Goal: Contribute content: Add original content to the website for others to see

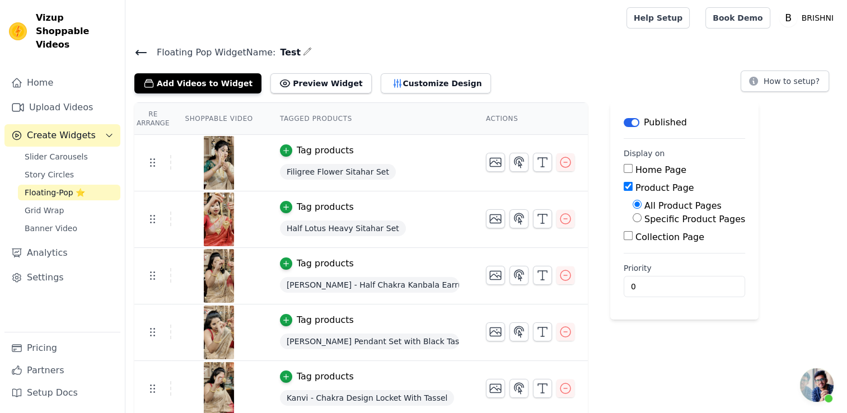
scroll to position [672, 0]
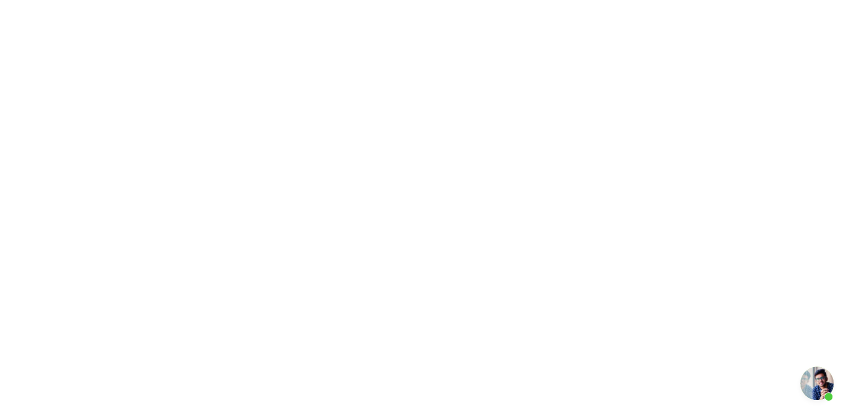
scroll to position [672, 0]
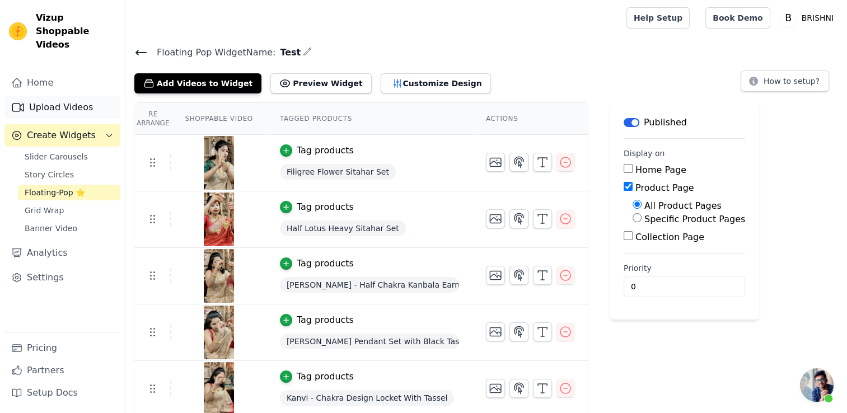
click at [49, 96] on link "Upload Videos" at bounding box center [62, 107] width 116 height 22
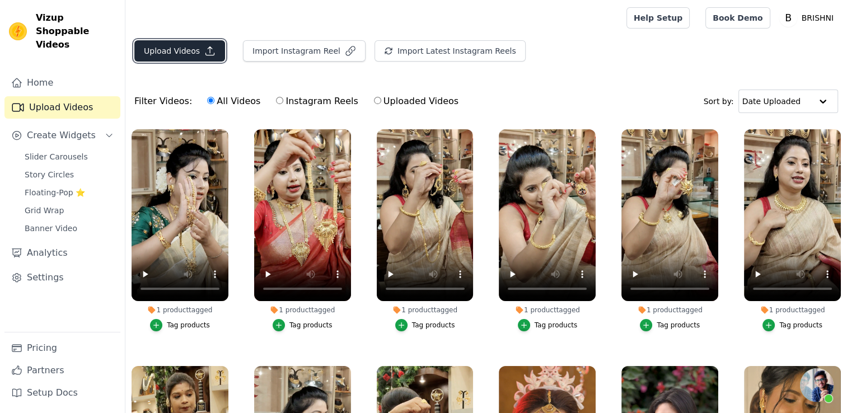
click at [172, 44] on button "Upload Videos" at bounding box center [179, 50] width 91 height 21
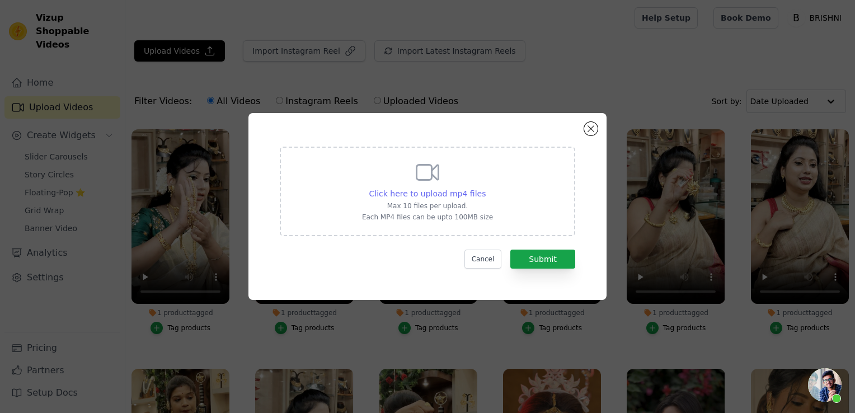
click at [466, 188] on div "Click here to upload mp4 files" at bounding box center [427, 193] width 117 height 11
click at [485, 188] on input "Click here to upload mp4 files Max 10 files per upload. Each MP4 files can be u…" at bounding box center [485, 187] width 1 height 1
type input "C:\fakepath\Komolini.mp4"
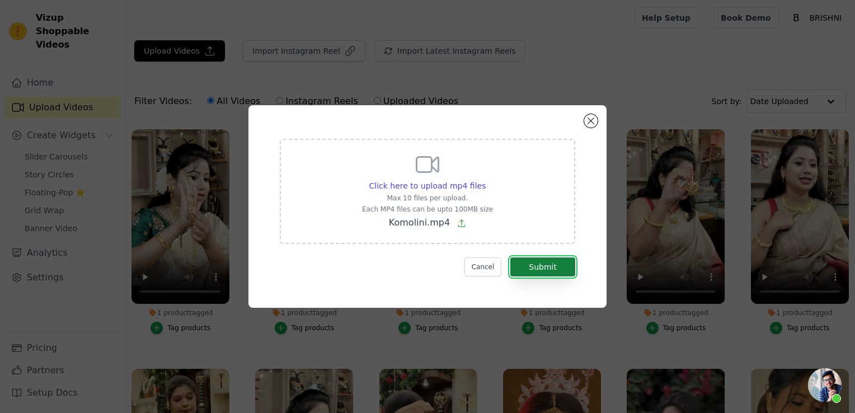
click at [542, 274] on button "Submit" at bounding box center [542, 266] width 65 height 19
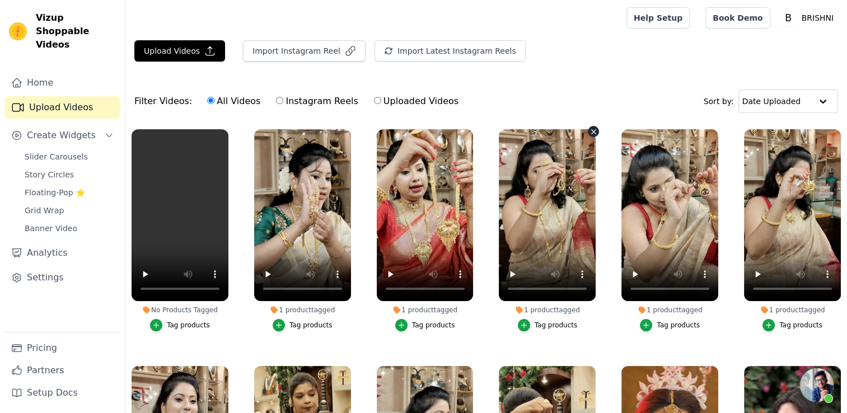
scroll to position [672, 0]
click at [195, 322] on div "Tag products" at bounding box center [188, 325] width 43 height 9
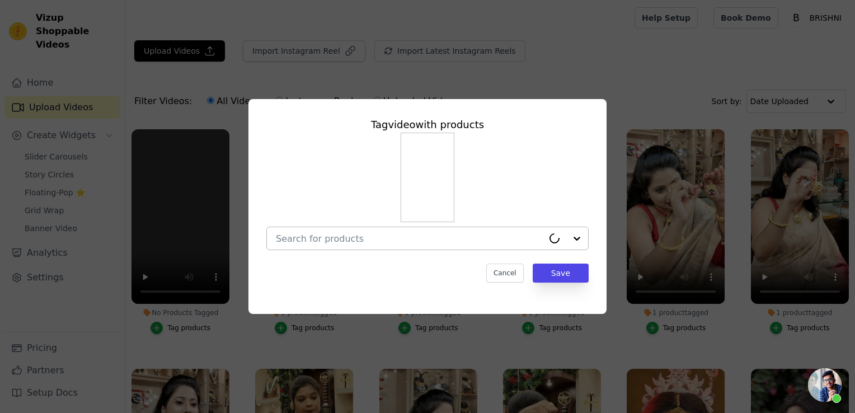
click at [314, 244] on input "No Products Tagged Tag video with products Cancel Save Tag products" at bounding box center [410, 238] width 268 height 11
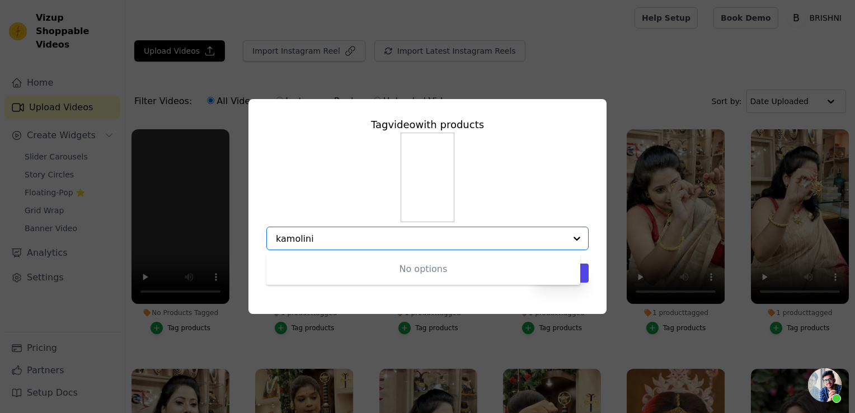
click at [282, 236] on input "kamolini" at bounding box center [421, 238] width 290 height 11
click at [284, 236] on input "kamolini" at bounding box center [421, 238] width 290 height 11
click at [285, 241] on input "kaomolini" at bounding box center [421, 238] width 290 height 11
type input "komolini"
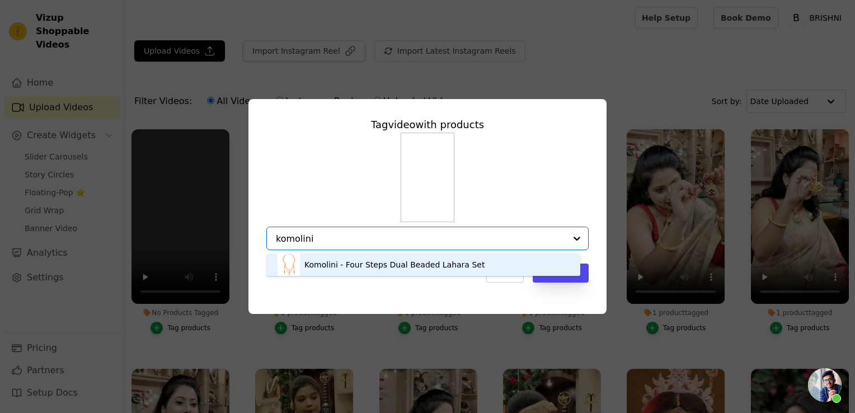
click at [369, 259] on div "Komolini - Four Steps Dual Beaded Lahara Set" at bounding box center [394, 264] width 180 height 11
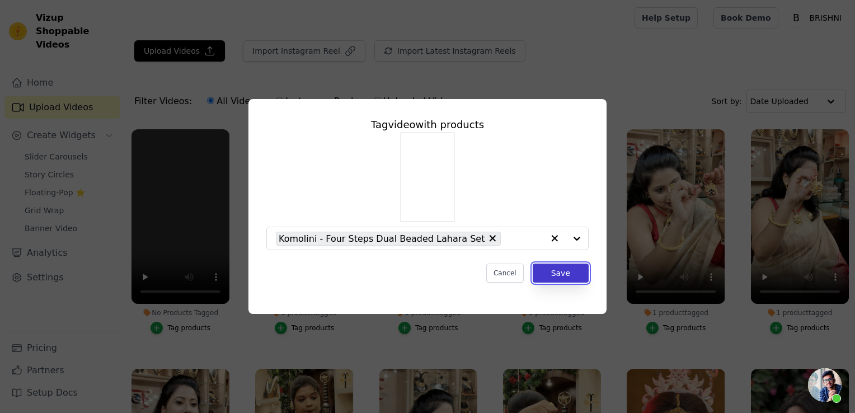
click at [562, 268] on button "Save" at bounding box center [561, 273] width 56 height 19
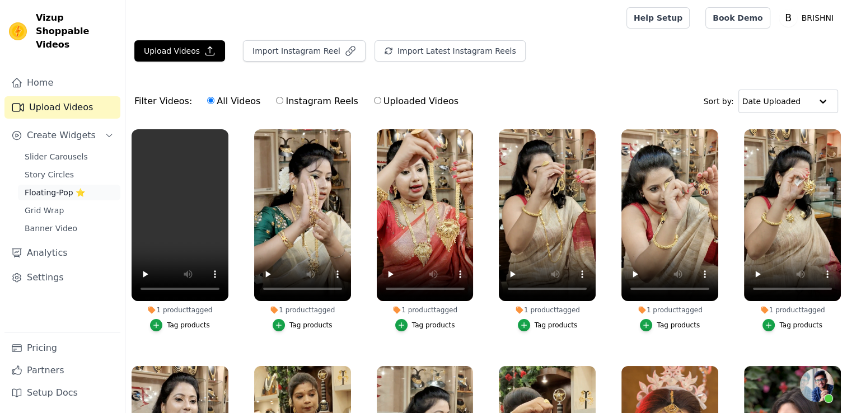
click at [63, 187] on span "Floating-Pop ⭐" at bounding box center [55, 192] width 60 height 11
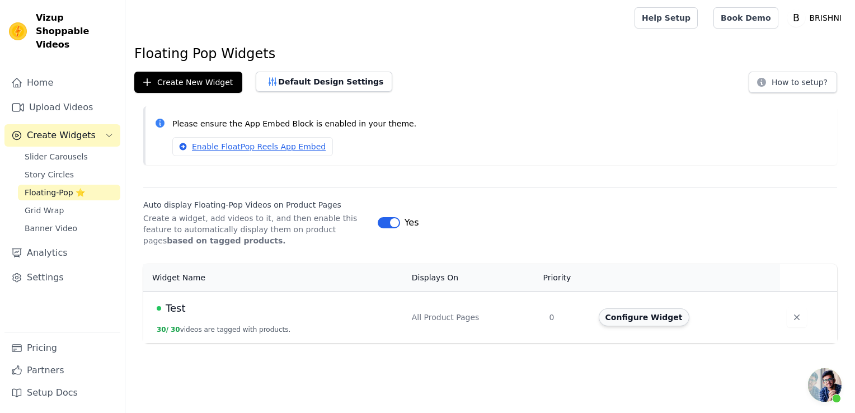
click at [640, 313] on button "Configure Widget" at bounding box center [644, 317] width 91 height 18
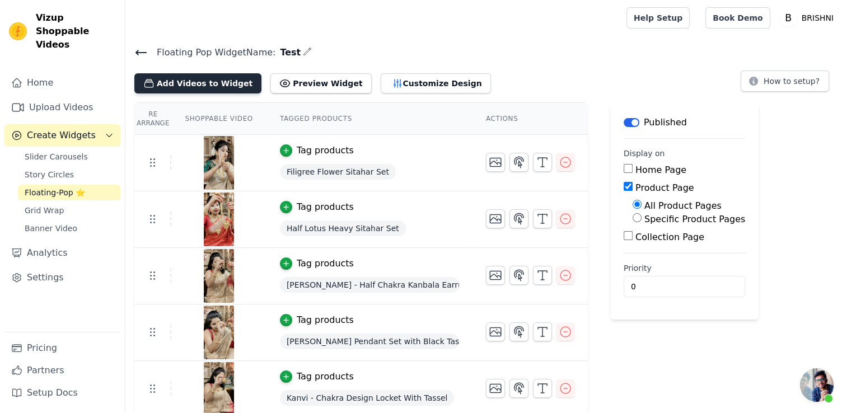
click at [190, 82] on button "Add Videos to Widget" at bounding box center [197, 83] width 127 height 20
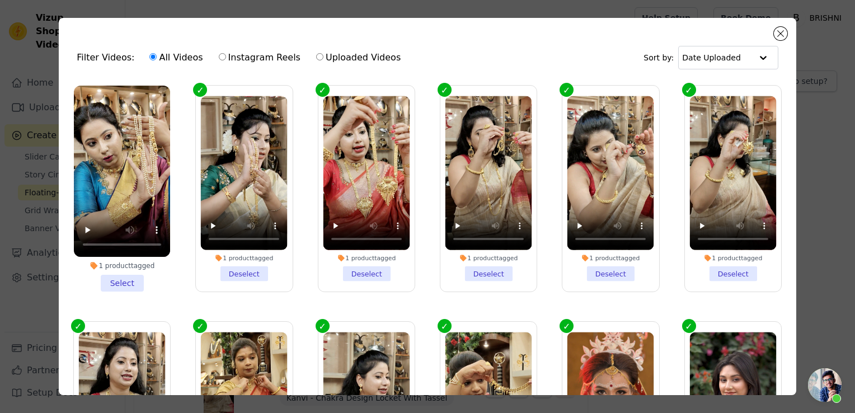
click at [127, 278] on li "1 product tagged Select" at bounding box center [122, 189] width 96 height 206
click at [0, 0] on input "1 product tagged Select" at bounding box center [0, 0] width 0 height 0
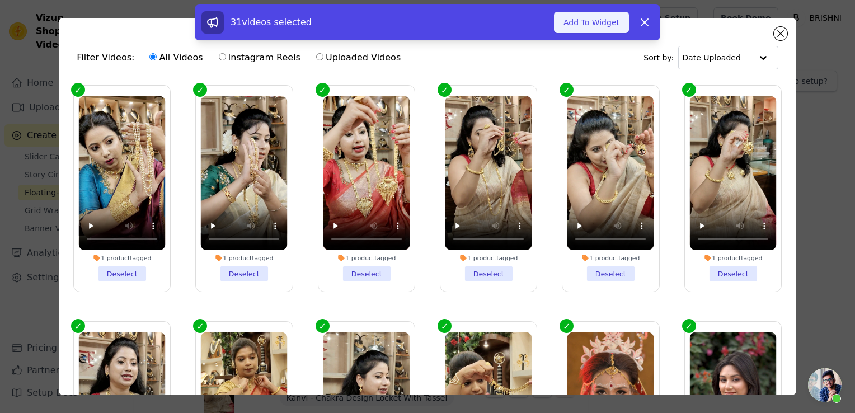
click at [562, 26] on button "Add To Widget" at bounding box center [591, 22] width 75 height 21
